Goal: Task Accomplishment & Management: Manage account settings

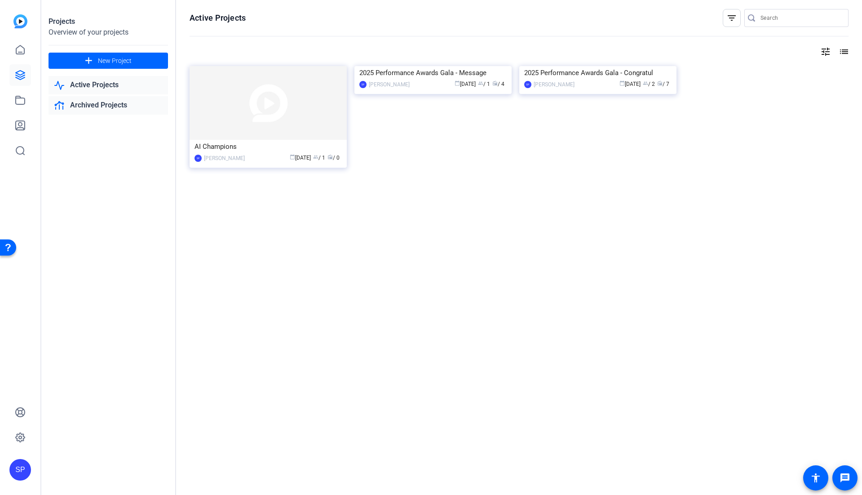
click at [111, 105] on link "Archived Projects" at bounding box center [109, 105] width 120 height 18
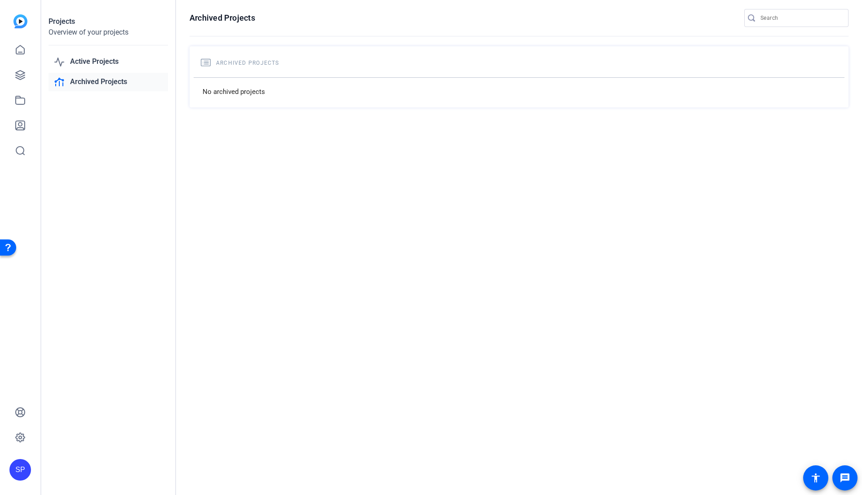
click at [102, 71] on div "Active Projects Archived Projects" at bounding box center [109, 72] width 120 height 39
click at [103, 61] on link "Active Projects" at bounding box center [109, 62] width 120 height 18
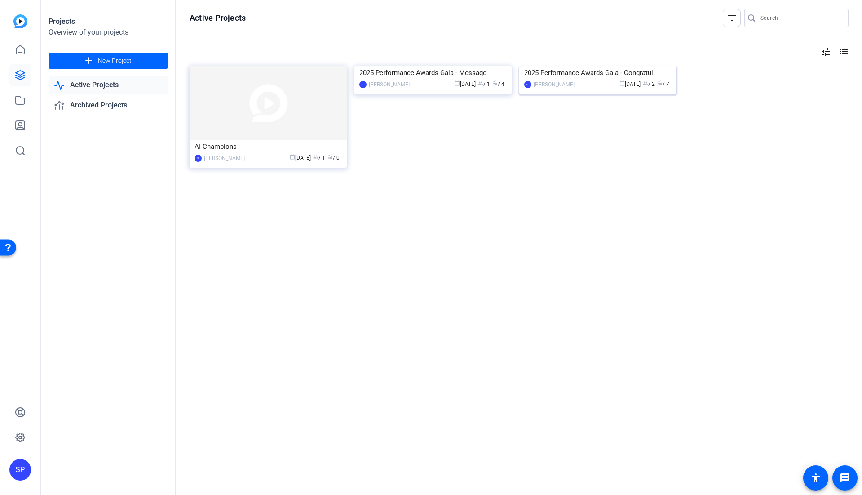
click at [562, 89] on div "[PERSON_NAME]" at bounding box center [554, 84] width 41 height 9
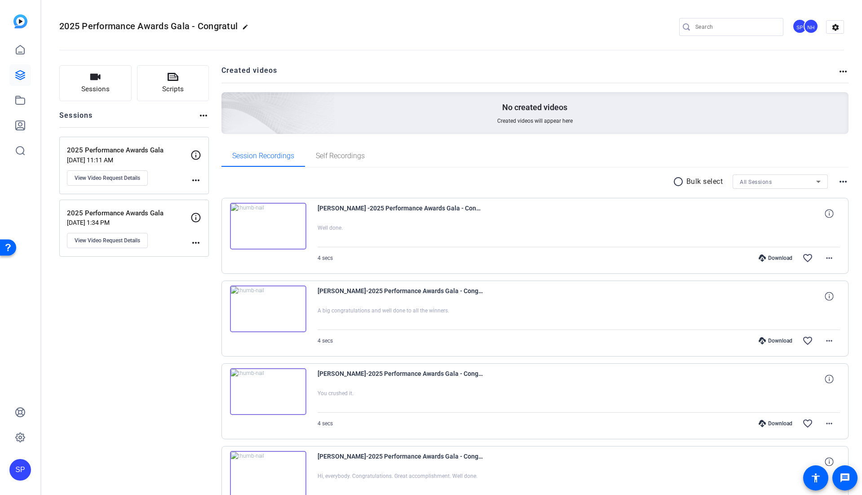
click at [156, 154] on p "2025 Performance Awards Gala" at bounding box center [129, 150] width 124 height 10
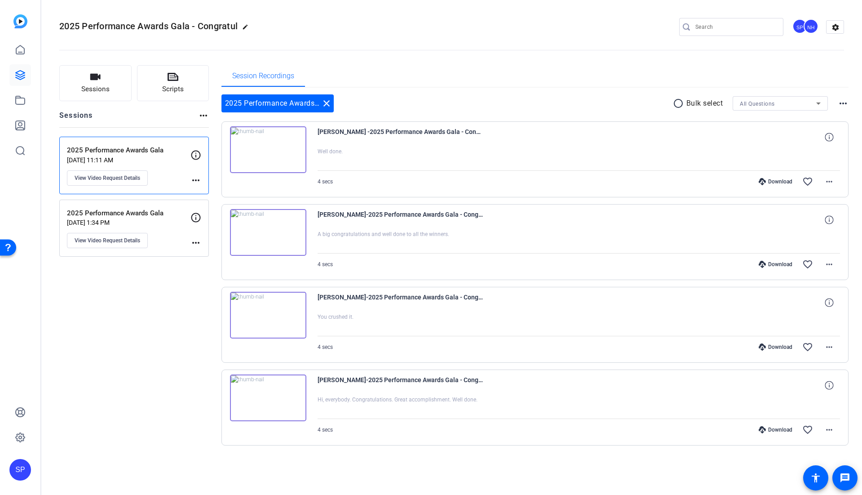
click at [169, 226] on p "[DATE] 1:34 PM" at bounding box center [129, 222] width 124 height 7
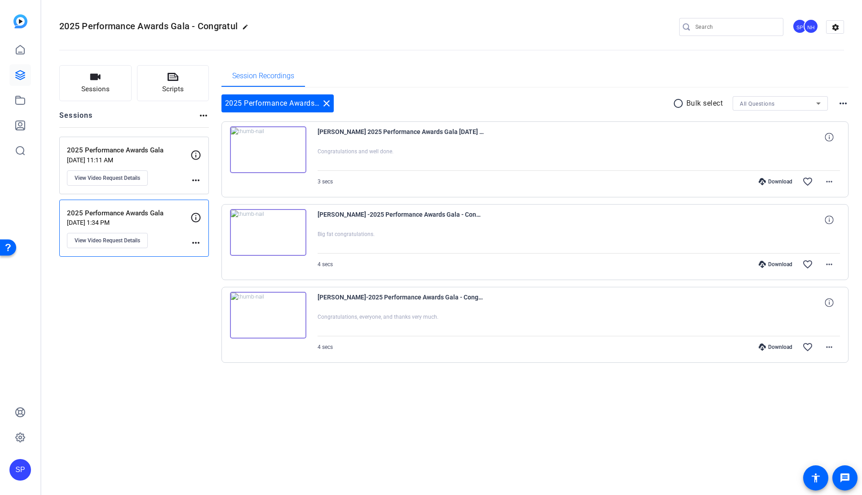
click at [158, 160] on p "[DATE] 11:11 AM" at bounding box center [129, 159] width 124 height 7
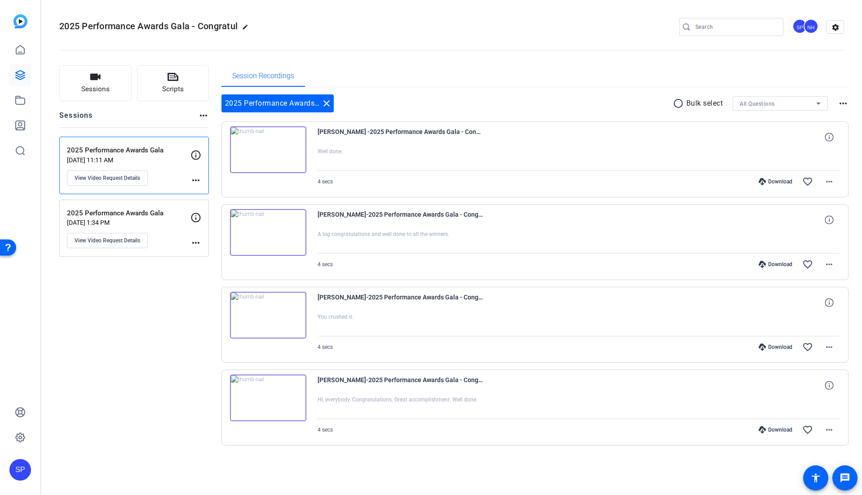
click at [164, 250] on div "2025 Performance Awards Gala [DATE] 1:34 PM View Video Request Details more_hor…" at bounding box center [134, 228] width 150 height 58
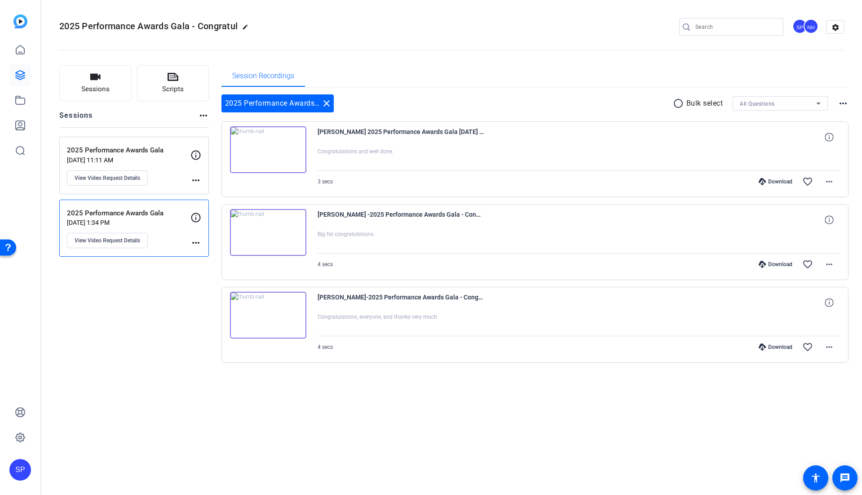
click at [170, 176] on div "2025 Performance Awards Gala [DATE] 11:11 AM View Video Request Details" at bounding box center [129, 165] width 124 height 40
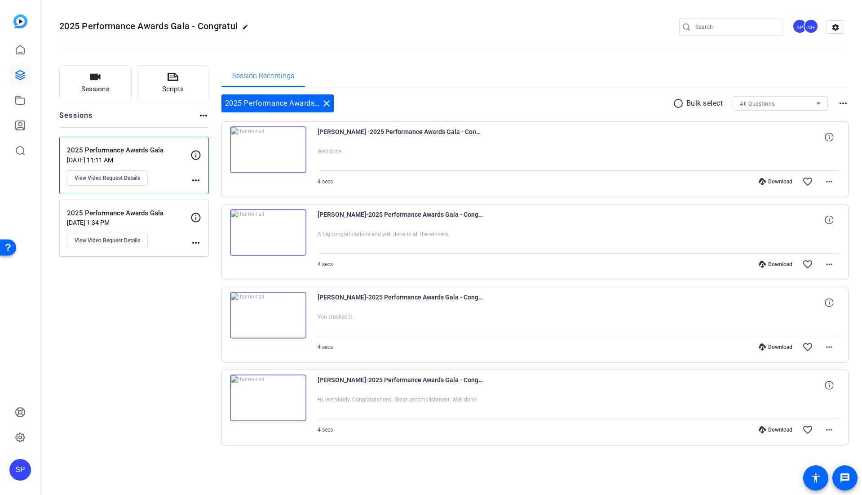
click at [784, 107] on div "All Questions" at bounding box center [778, 103] width 76 height 11
click at [777, 91] on div at bounding box center [431, 247] width 862 height 495
click at [123, 177] on span "View Video Request Details" at bounding box center [108, 177] width 66 height 7
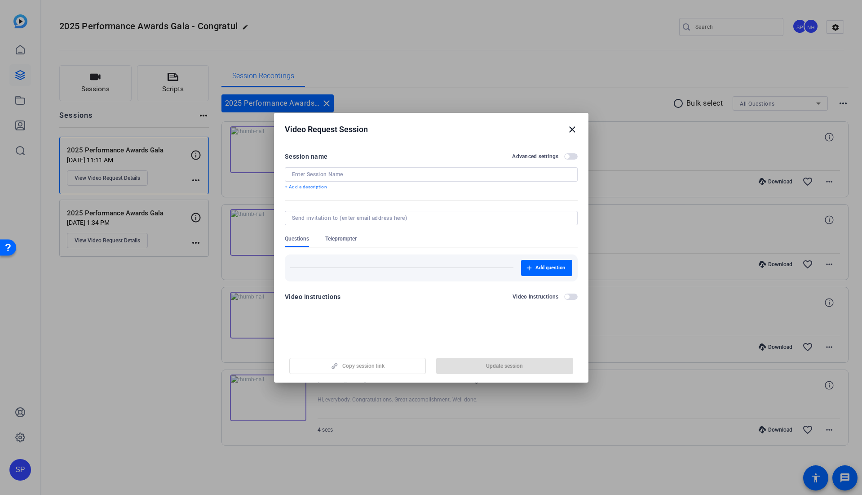
type input "2025 Performance Awards Gala"
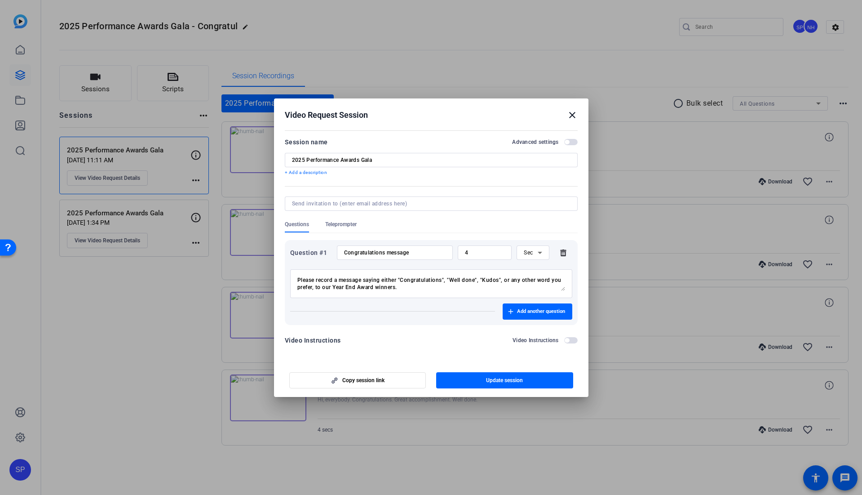
click at [389, 205] on input at bounding box center [429, 203] width 275 height 7
click at [574, 116] on mat-icon "close" at bounding box center [572, 115] width 11 height 11
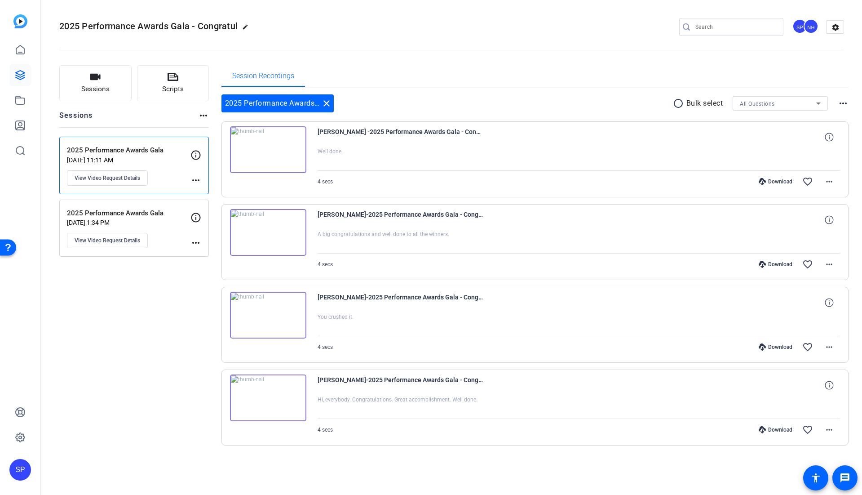
click at [164, 244] on div "2025 Performance Awards Gala [DATE] 1:34 PM View Video Request Details" at bounding box center [129, 228] width 124 height 40
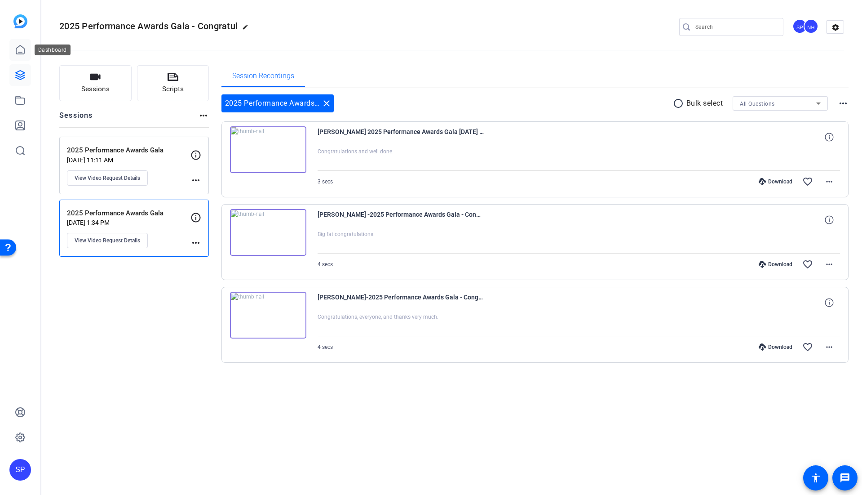
click at [18, 53] on icon at bounding box center [20, 49] width 8 height 9
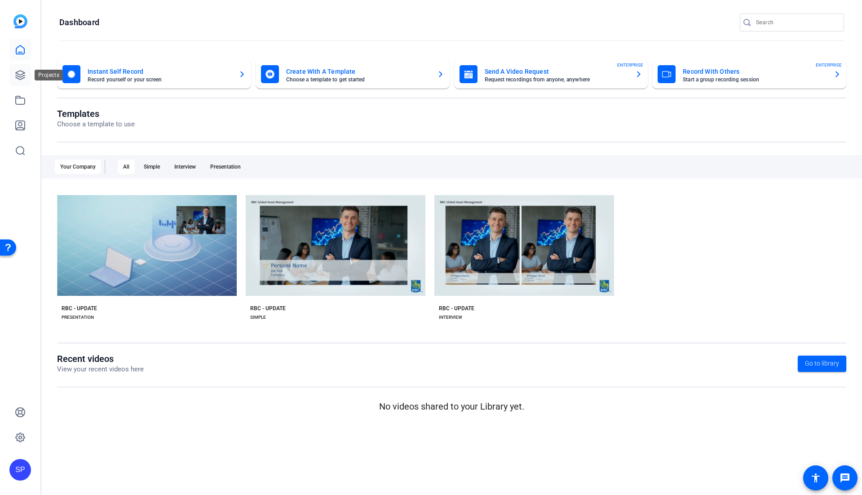
click at [18, 72] on icon at bounding box center [20, 75] width 11 height 11
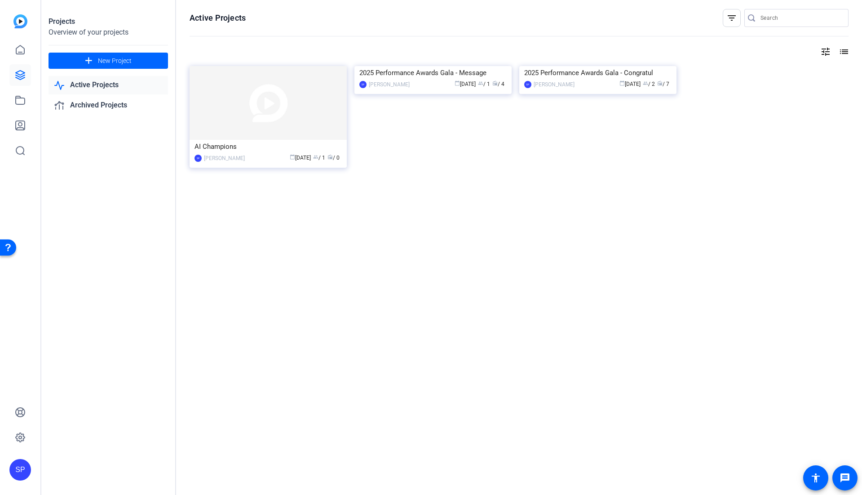
click at [83, 84] on link "Active Projects" at bounding box center [109, 85] width 120 height 18
click at [406, 66] on img at bounding box center [432, 66] width 157 height 0
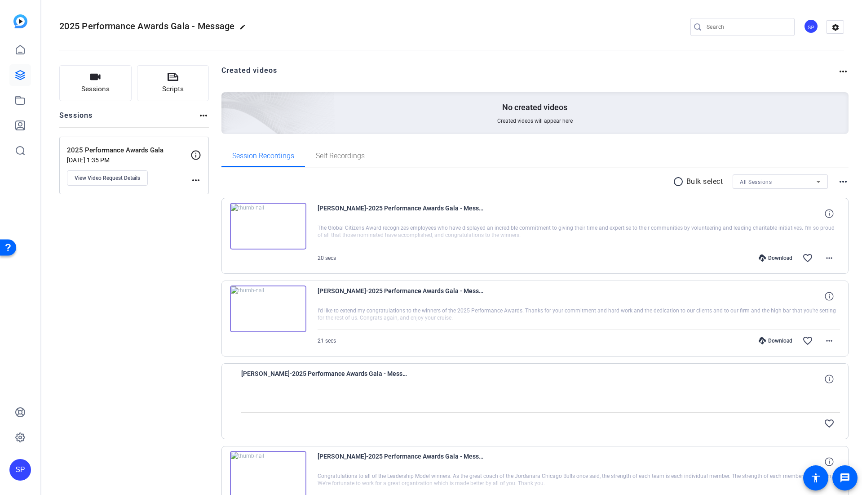
scroll to position [67, 0]
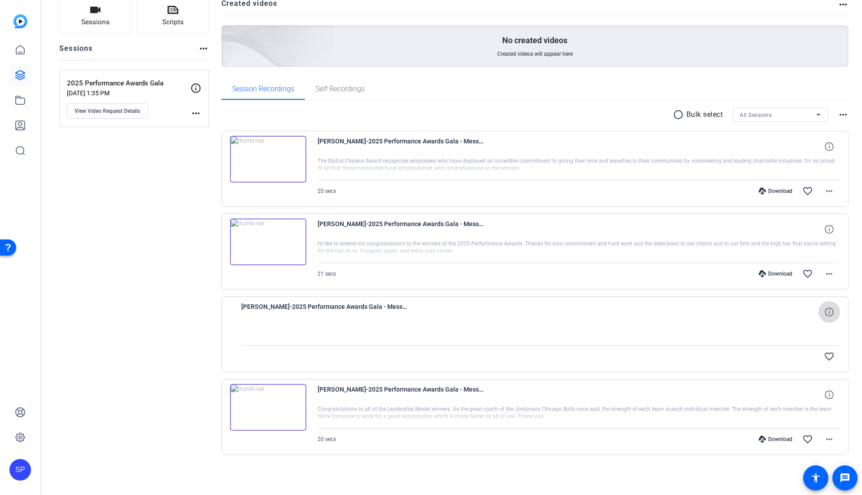
click at [826, 316] on button at bounding box center [830, 312] width 22 height 22
click at [694, 339] on div at bounding box center [540, 334] width 599 height 22
click at [774, 316] on div "1920P 0 secs 0bytes 30fps close" at bounding box center [789, 312] width 101 height 22
click at [352, 312] on span "[PERSON_NAME]-2025 Performance Awards Gala - Message-2025 Performance Awards Ga…" at bounding box center [324, 312] width 166 height 22
click at [192, 118] on mat-icon "more_horiz" at bounding box center [195, 113] width 11 height 11
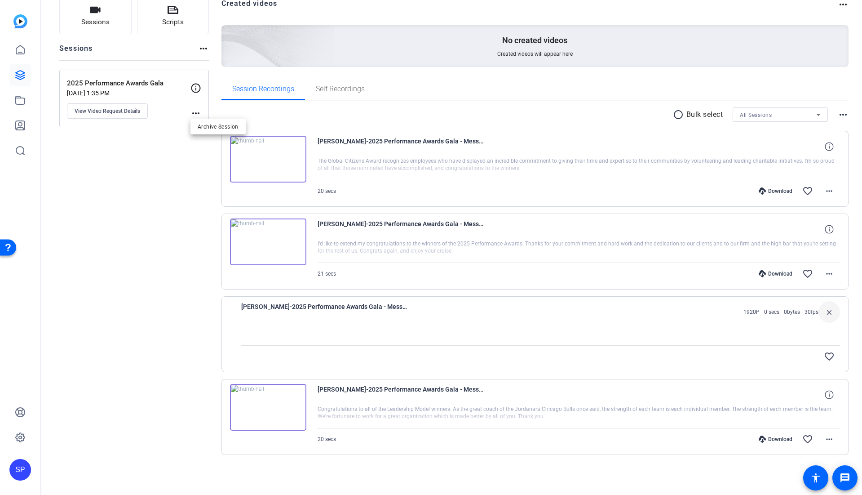
click at [191, 108] on div at bounding box center [431, 247] width 862 height 495
click at [192, 112] on mat-icon "more_horiz" at bounding box center [195, 113] width 11 height 11
click at [157, 109] on div at bounding box center [431, 247] width 862 height 495
click at [137, 111] on span "View Video Request Details" at bounding box center [108, 110] width 66 height 7
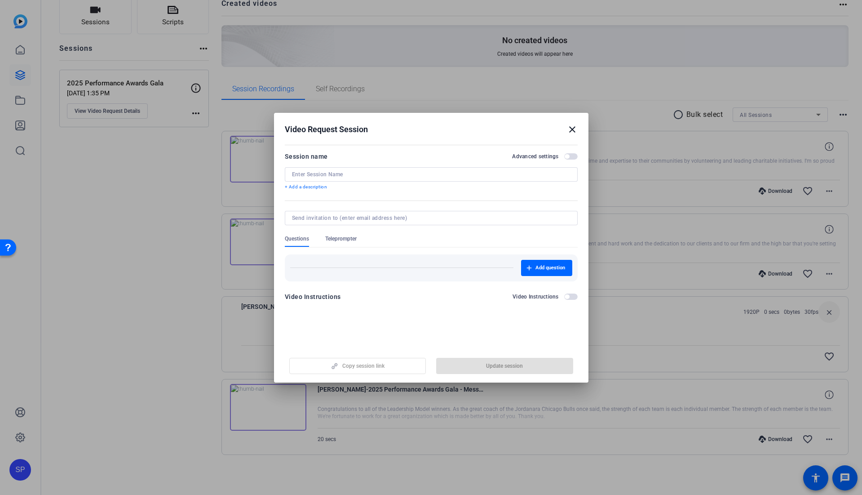
type input "2025 Performance Awards Gala"
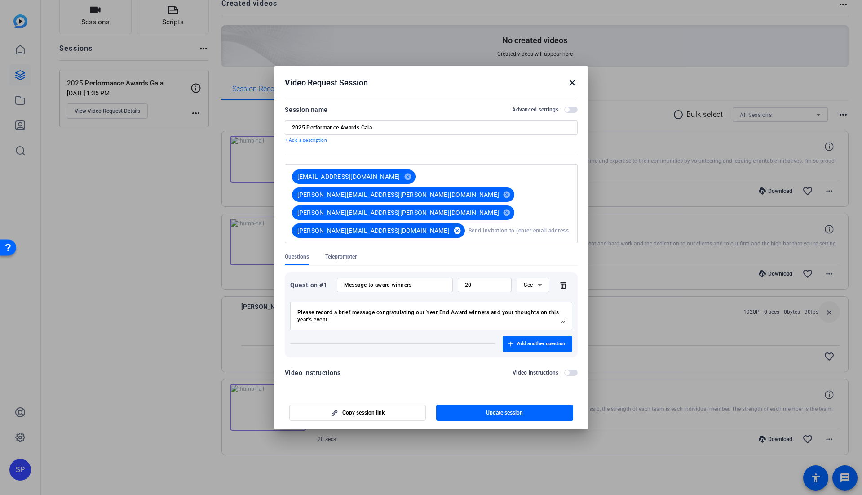
click at [450, 226] on mat-icon "cancel" at bounding box center [457, 230] width 15 height 8
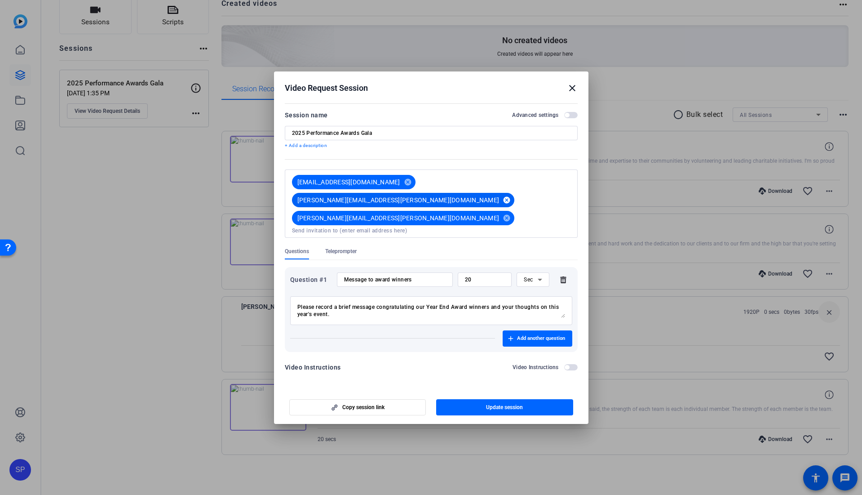
click at [499, 197] on mat-icon "cancel" at bounding box center [506, 200] width 15 height 8
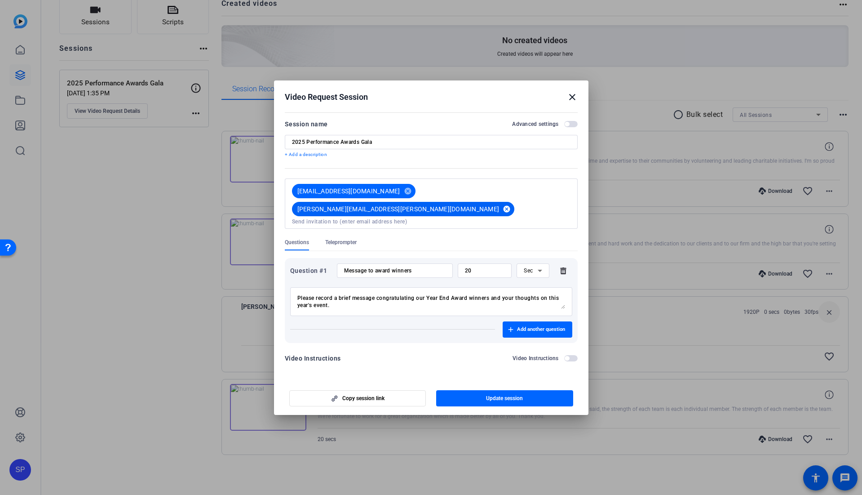
click at [499, 205] on mat-icon "cancel" at bounding box center [506, 209] width 15 height 8
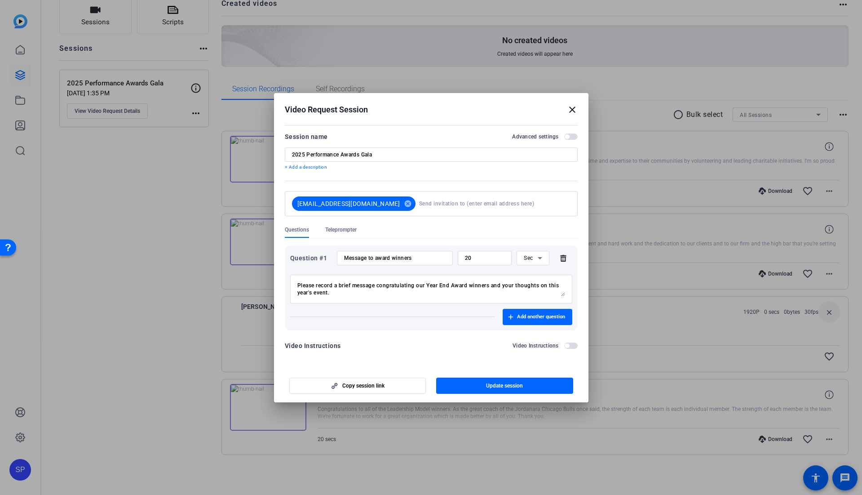
click at [568, 136] on span "button" at bounding box center [567, 136] width 4 height 4
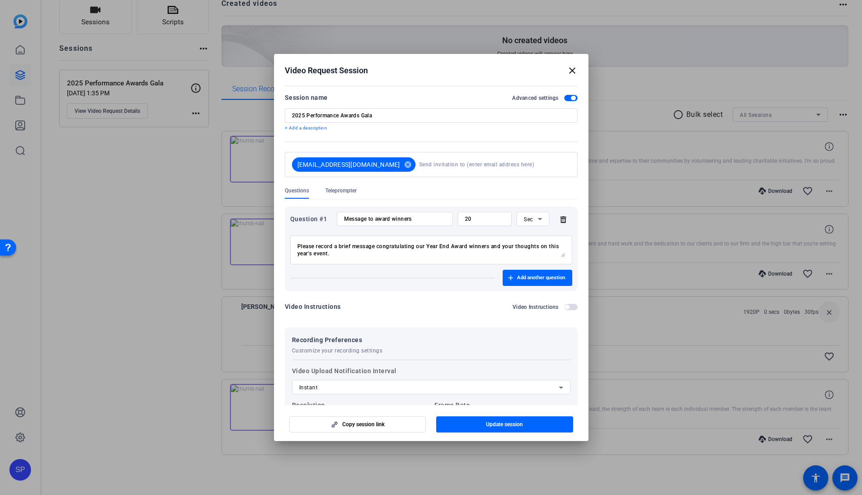
scroll to position [105, 0]
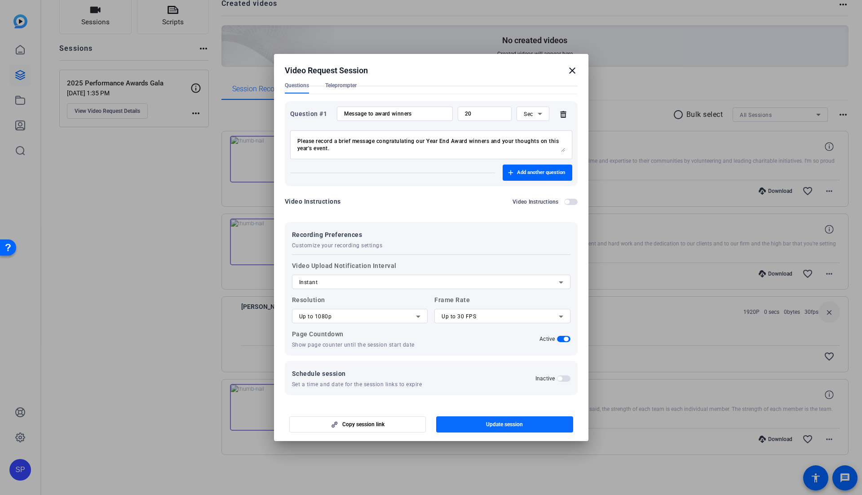
click at [515, 426] on span "Update session" at bounding box center [504, 424] width 37 height 7
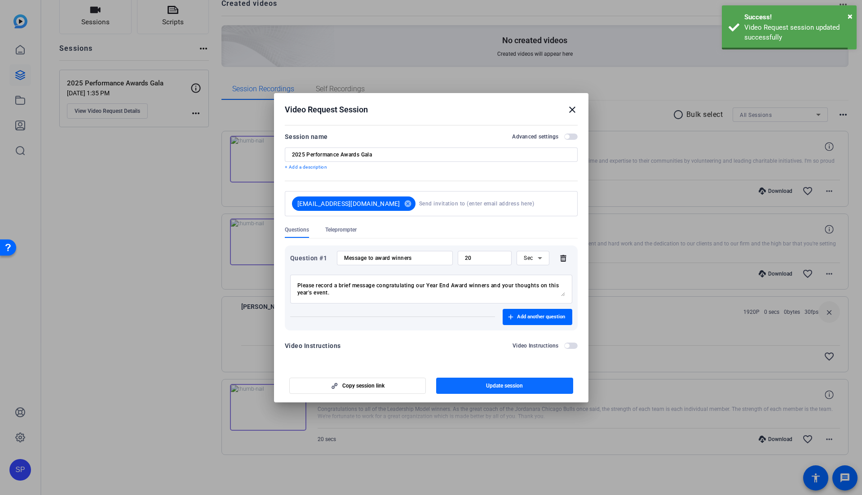
scroll to position [0, 0]
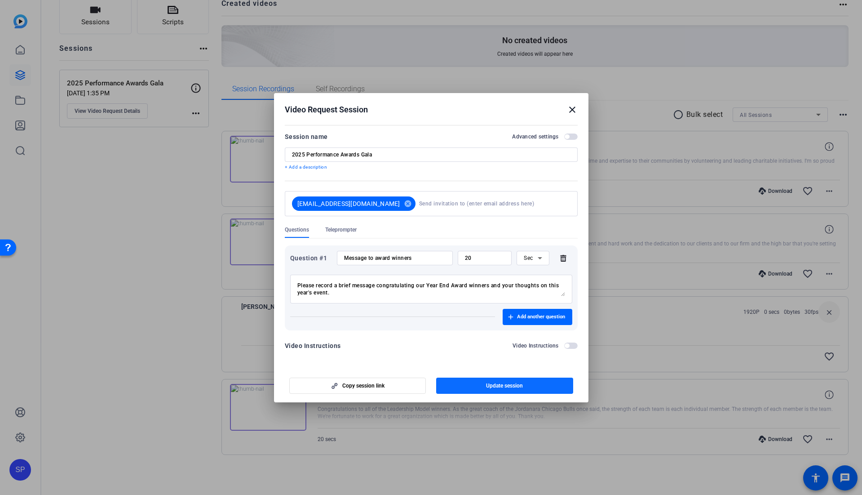
click at [533, 387] on span "button" at bounding box center [504, 386] width 137 height 22
click at [568, 135] on span "button" at bounding box center [567, 136] width 4 height 4
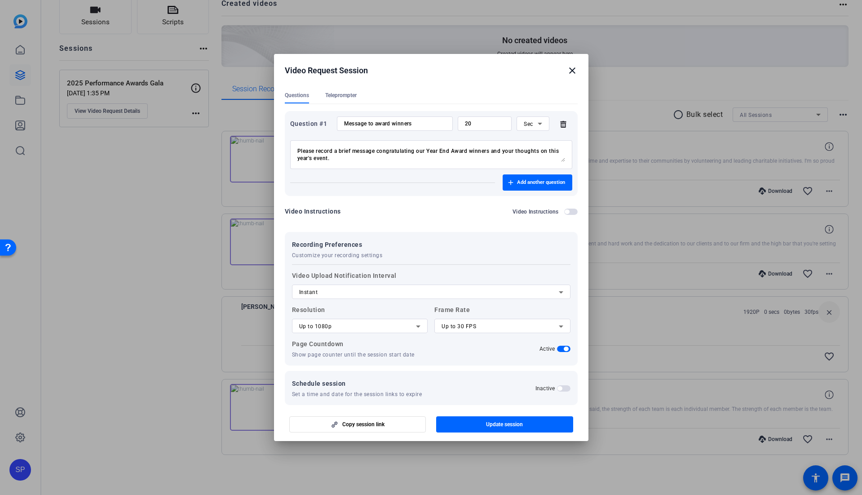
scroll to position [105, 0]
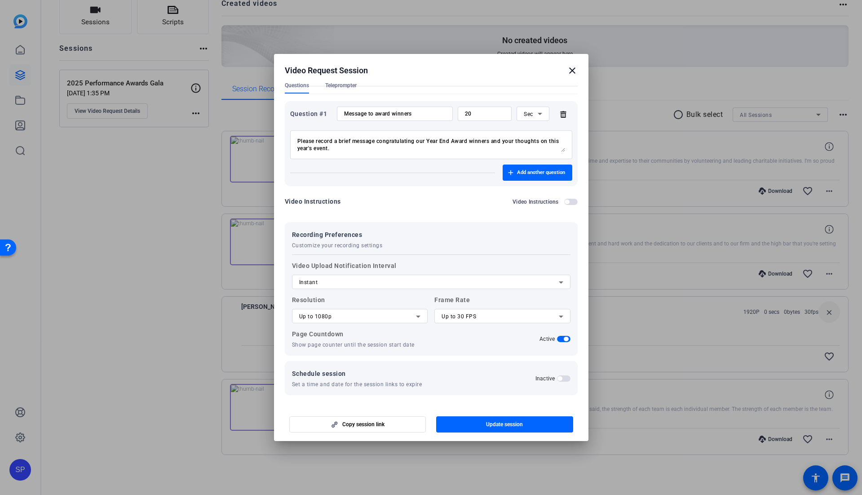
click at [573, 71] on mat-icon "close" at bounding box center [572, 70] width 11 height 11
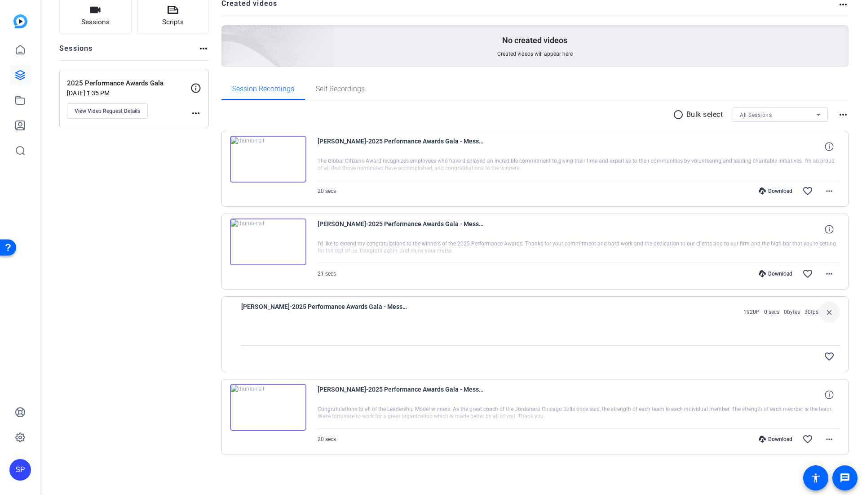
click at [761, 120] on div "All Sessions" at bounding box center [778, 114] width 76 height 11
click at [837, 110] on div at bounding box center [431, 247] width 862 height 495
click at [838, 115] on mat-icon "more_horiz" at bounding box center [843, 114] width 11 height 11
click at [540, 110] on div at bounding box center [431, 247] width 862 height 495
click at [321, 89] on span "Self Recordings" at bounding box center [340, 88] width 49 height 7
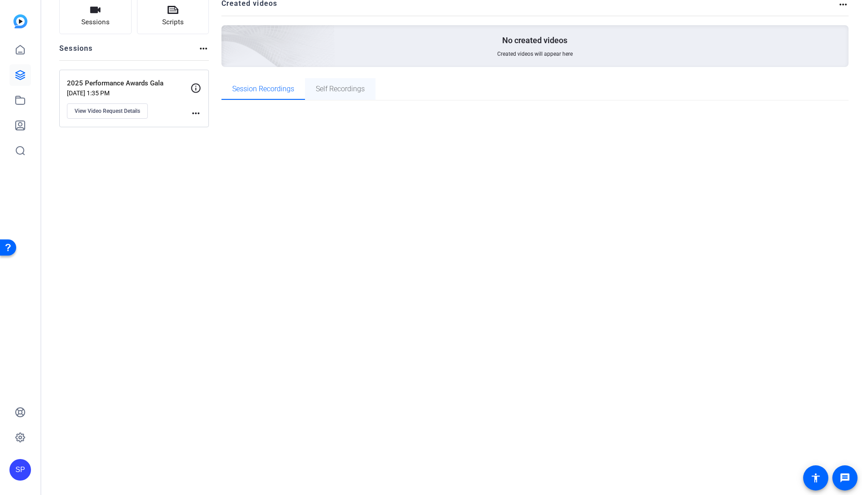
scroll to position [0, 0]
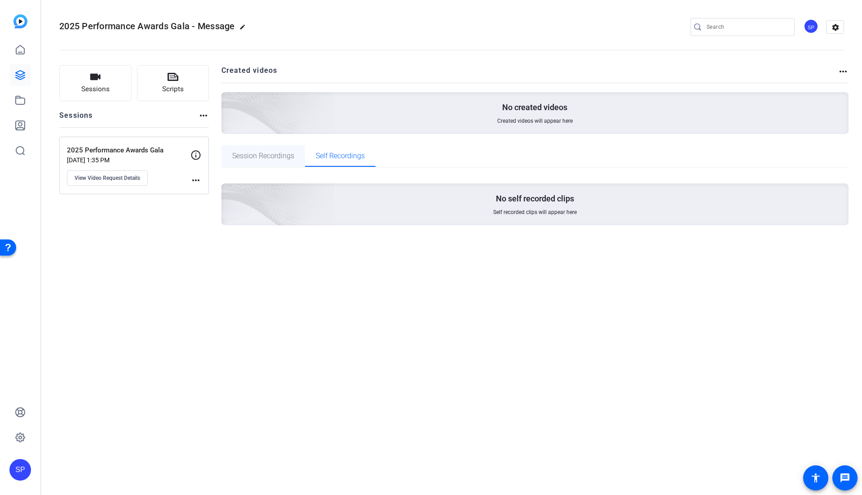
click at [272, 158] on span "Session Recordings" at bounding box center [263, 155] width 62 height 7
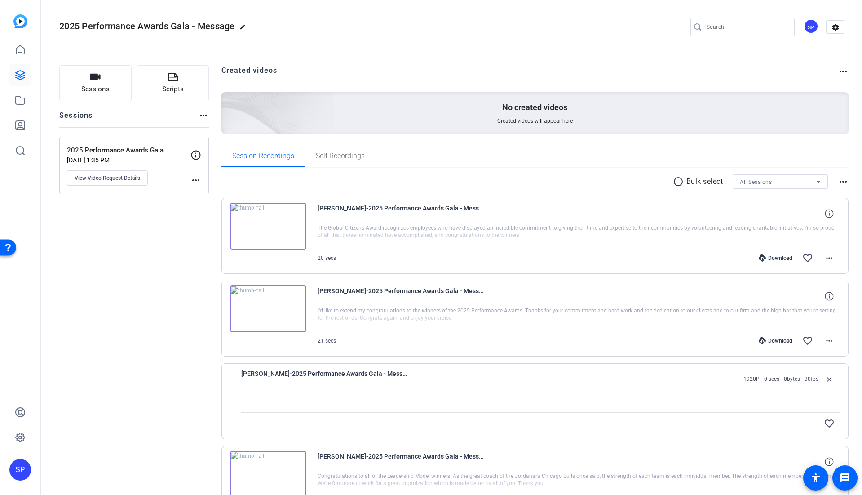
click at [197, 184] on mat-icon "more_horiz" at bounding box center [195, 180] width 11 height 11
click at [199, 152] on div at bounding box center [431, 247] width 862 height 495
click at [196, 156] on icon at bounding box center [195, 155] width 11 height 11
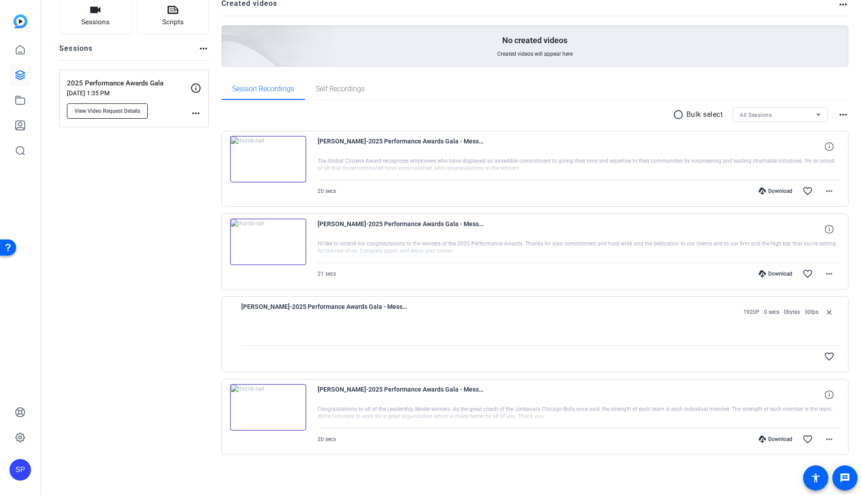
click at [117, 111] on span "View Video Request Details" at bounding box center [108, 110] width 66 height 7
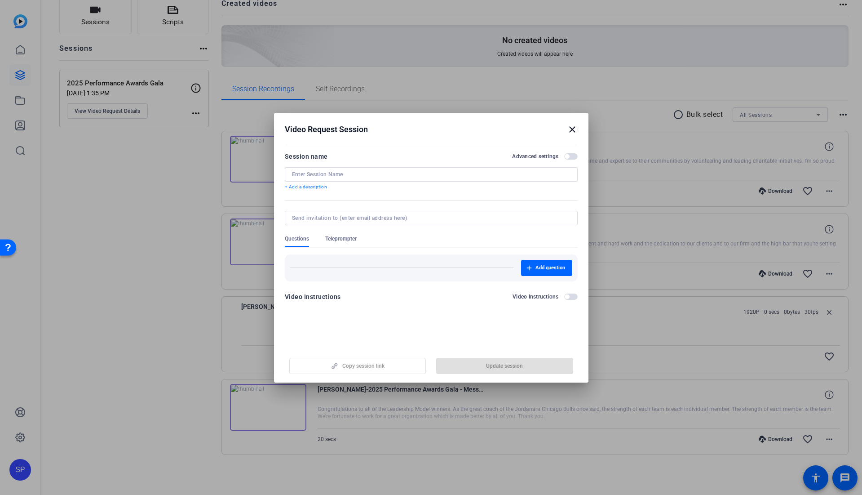
type input "2025 Performance Awards Gala"
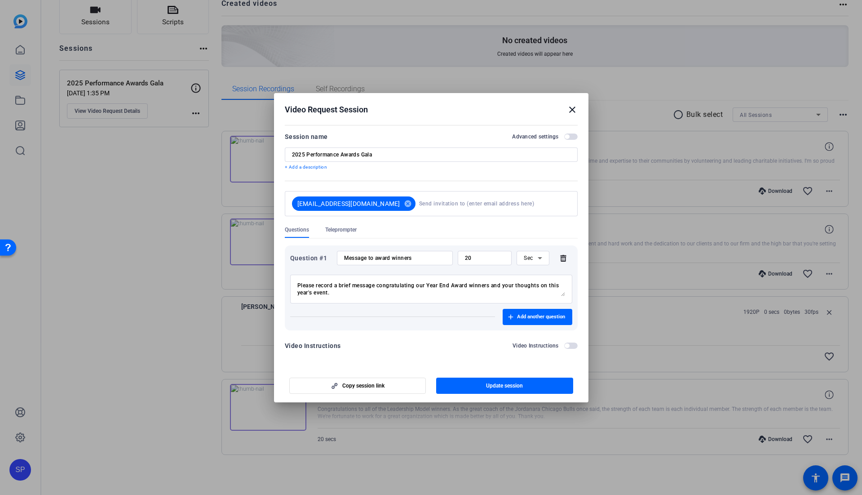
click at [571, 347] on span "button" at bounding box center [570, 345] width 13 height 6
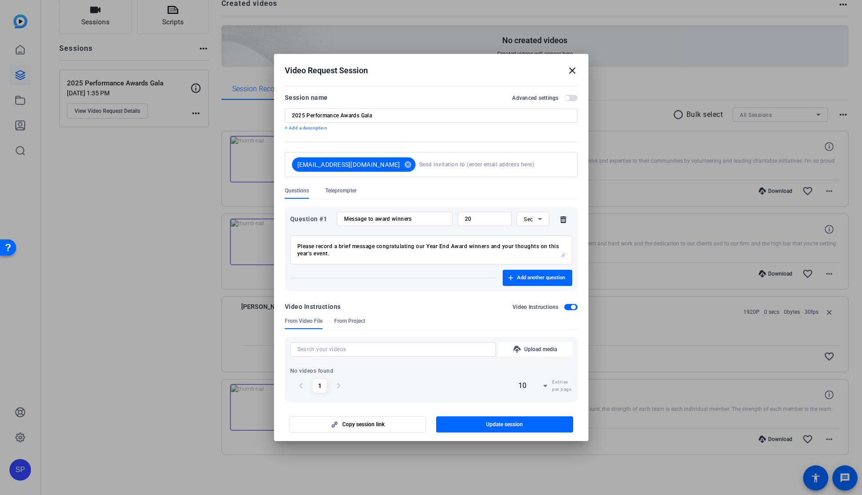
scroll to position [7, 0]
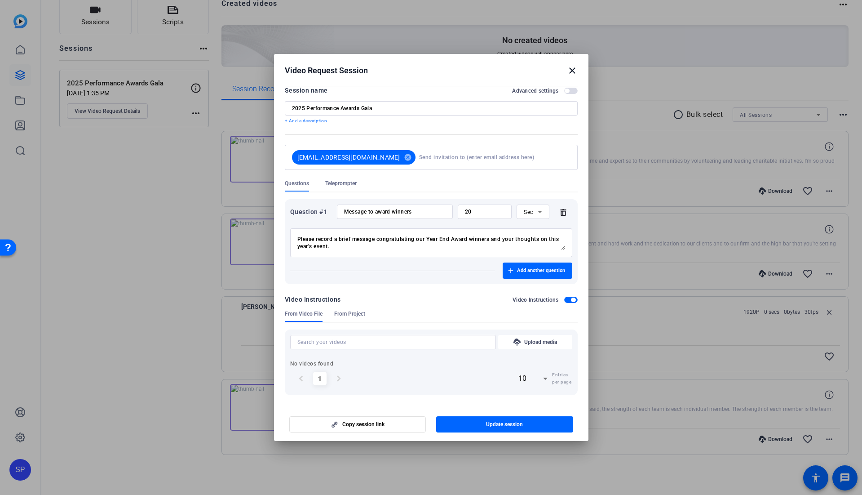
click at [337, 377] on div "chevron_left 1 chevron_right" at bounding box center [319, 378] width 59 height 22
click at [292, 378] on div "chevron_left 1 chevron_right" at bounding box center [319, 378] width 59 height 22
click at [348, 314] on span "From Project" at bounding box center [349, 313] width 31 height 7
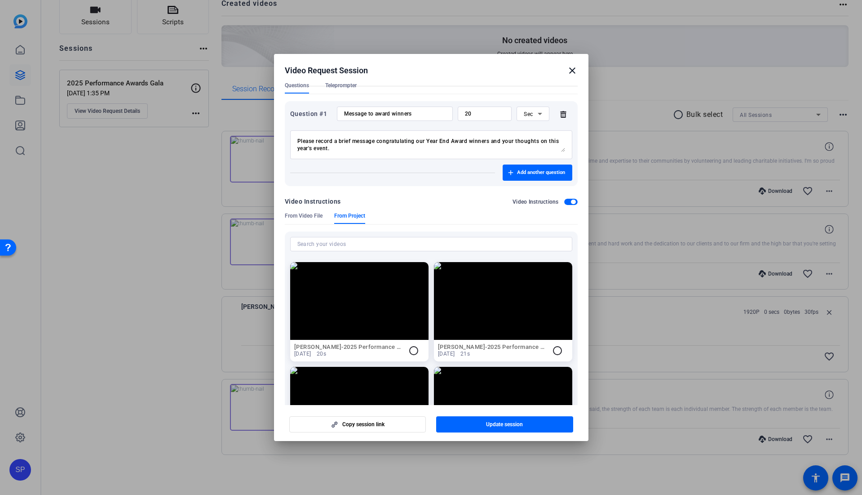
scroll to position [91, 0]
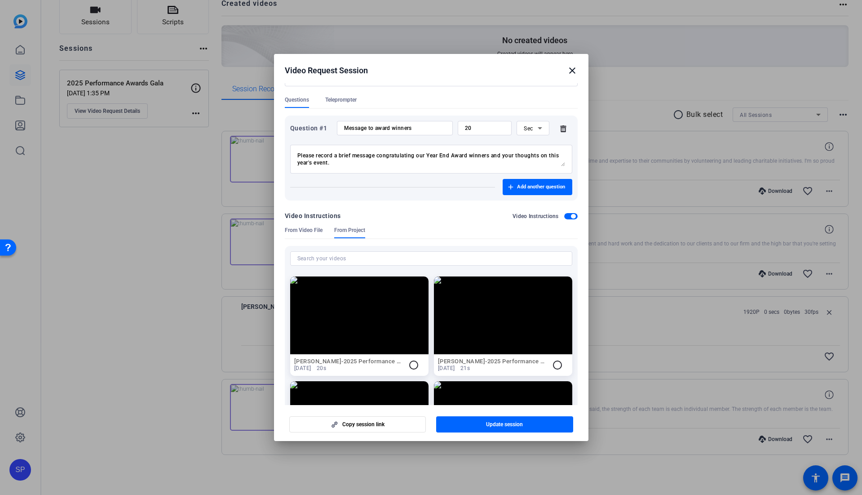
click at [311, 234] on span "From Video File" at bounding box center [304, 232] width 38 height 12
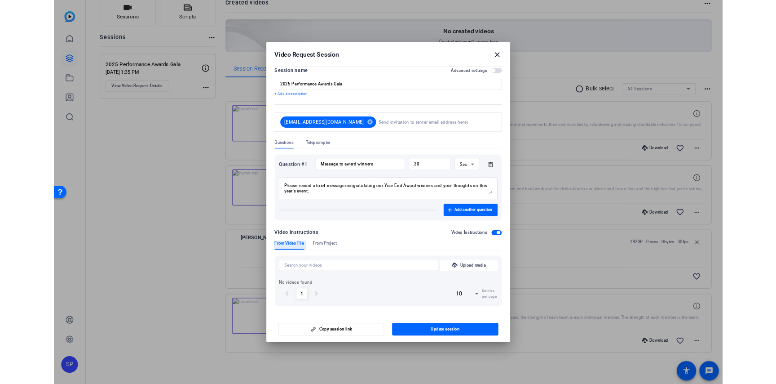
scroll to position [0, 0]
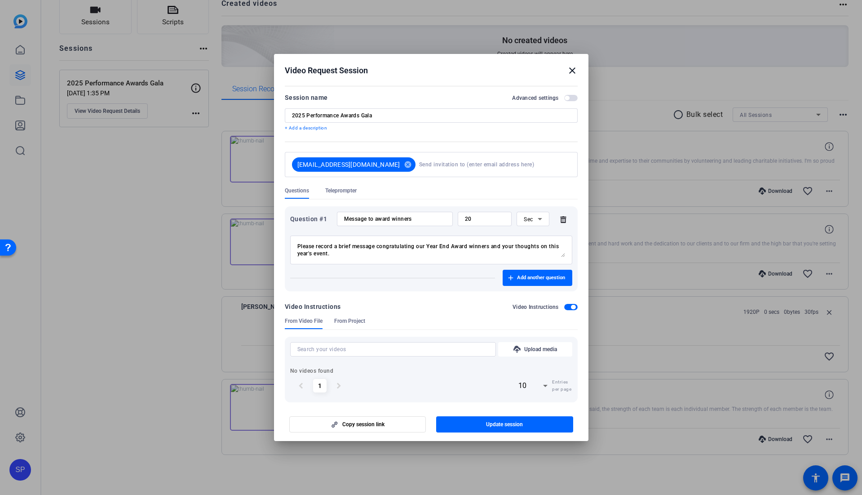
click at [349, 191] on span "Teleprompter" at bounding box center [340, 190] width 31 height 7
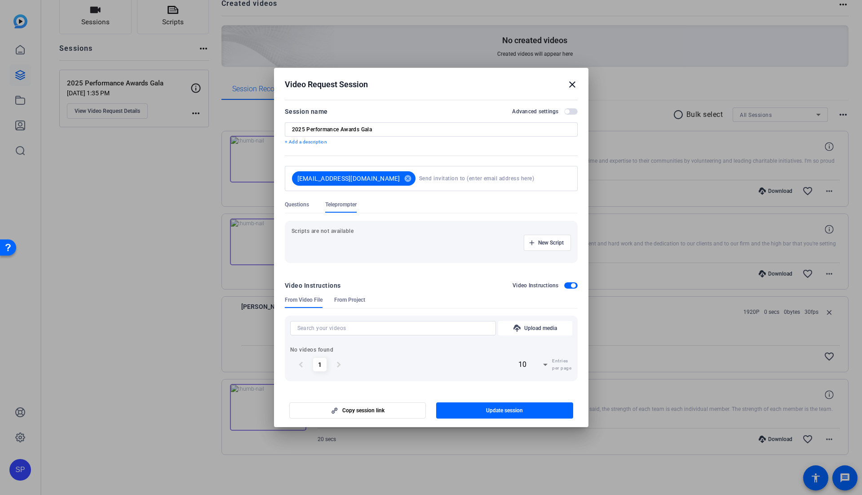
click at [303, 209] on span "Questions" at bounding box center [297, 207] width 24 height 12
